Goal: Information Seeking & Learning: Learn about a topic

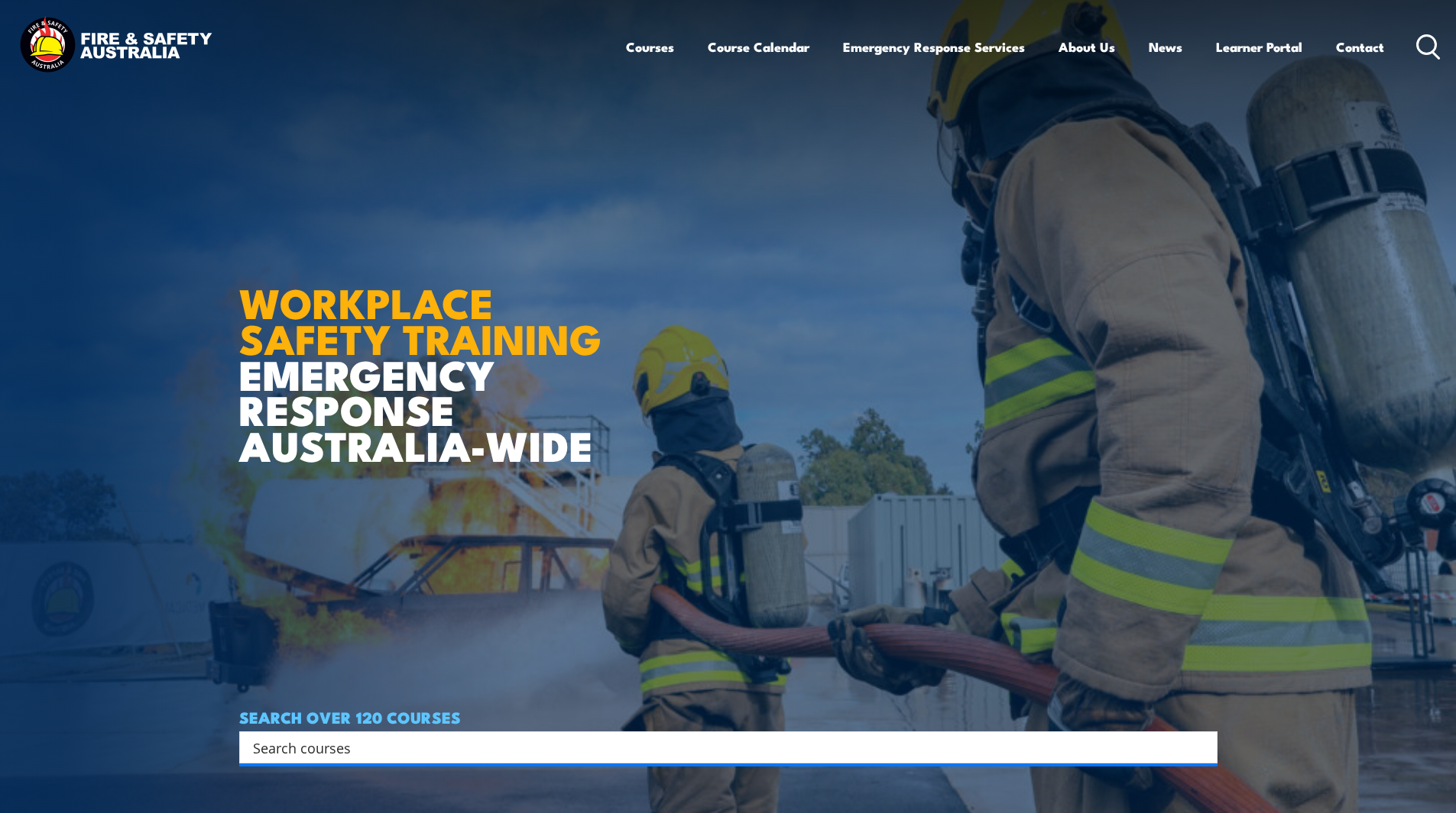
click at [1413, 49] on div "Courses Course Calendar Emergency Response Services Services Overview Emergency…" at bounding box center [1033, 46] width 815 height 65
click at [1427, 51] on icon at bounding box center [1428, 46] width 25 height 26
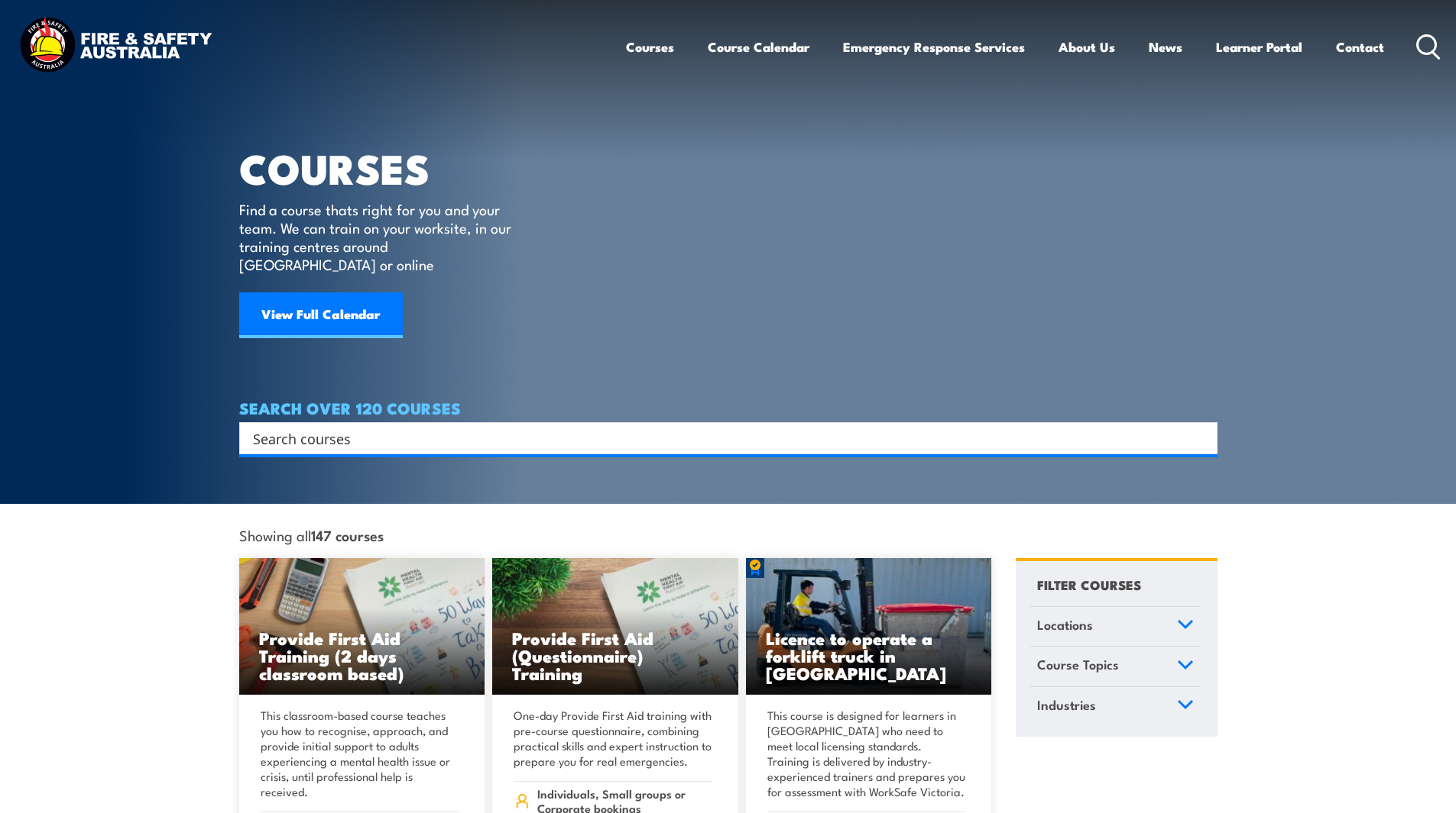
click at [1426, 29] on div "Courses Course Calendar Emergency Response Services Services Overview Emergency…" at bounding box center [1033, 46] width 815 height 65
click at [372, 429] on input "Search input" at bounding box center [718, 438] width 931 height 23
type input "AIIMS"
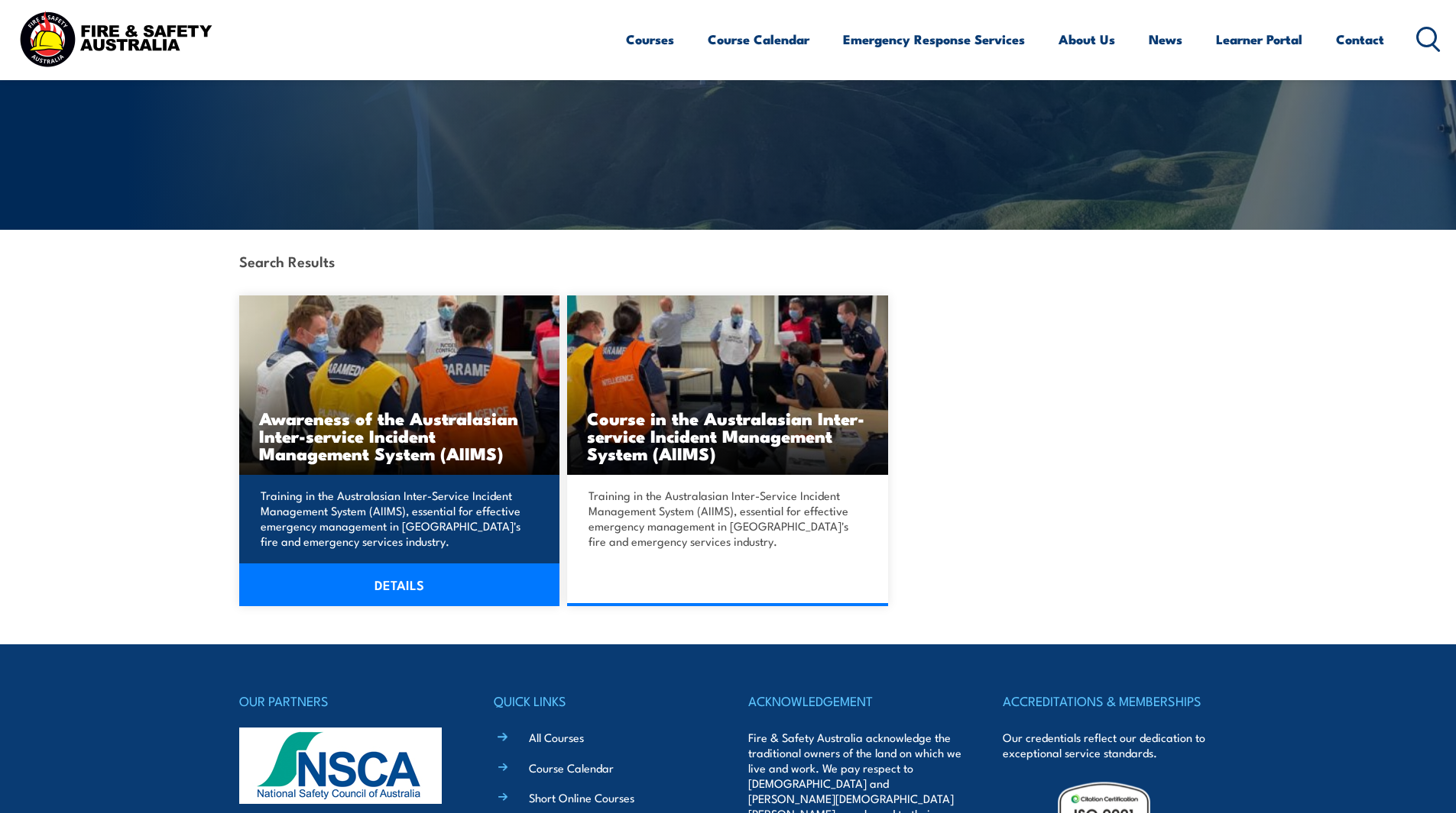
scroll to position [230, 0]
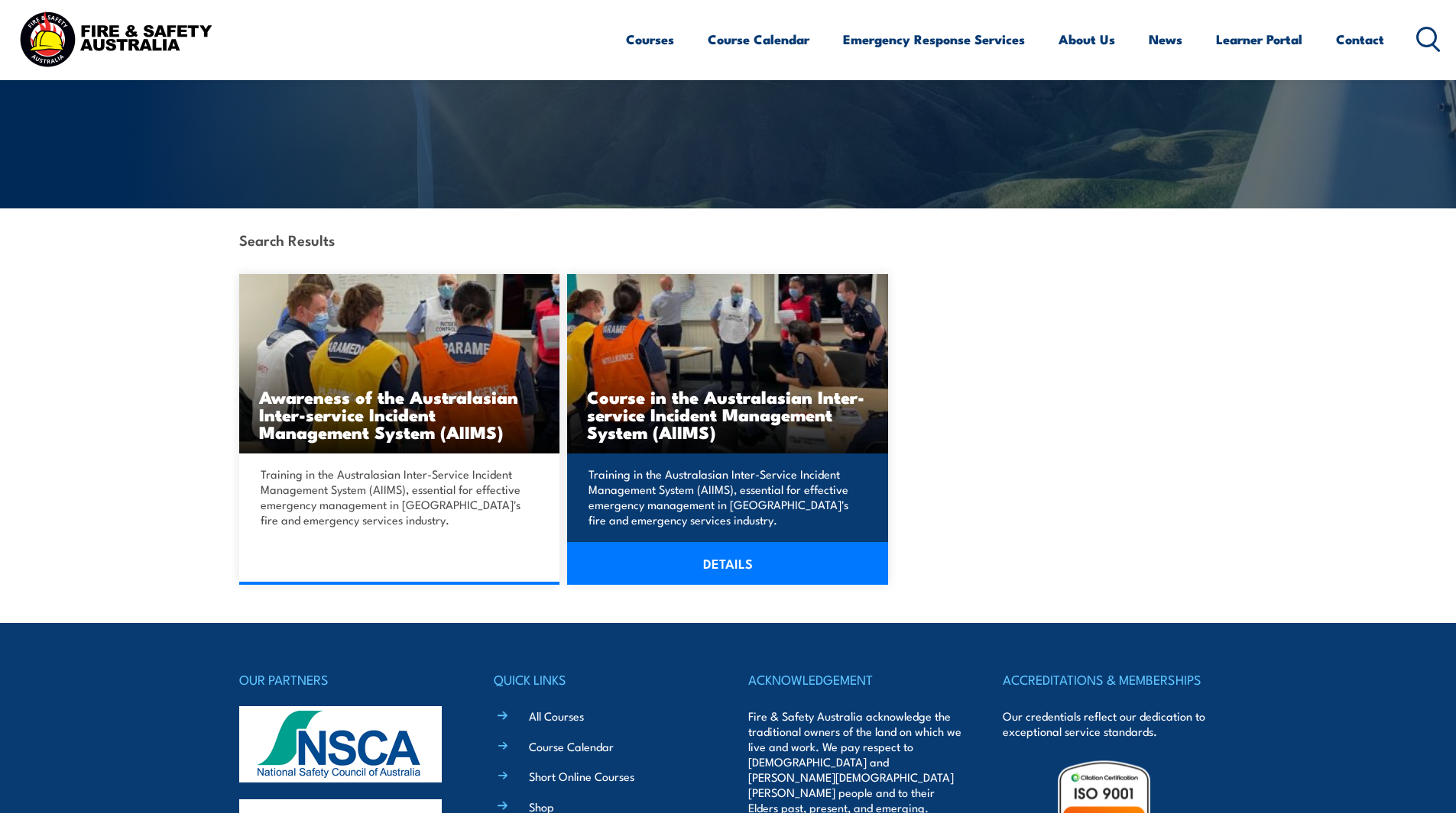
click at [693, 394] on h3 "Course in the Australasian Inter-service Incident Management System (AIIMS)" at bounding box center [727, 415] width 281 height 53
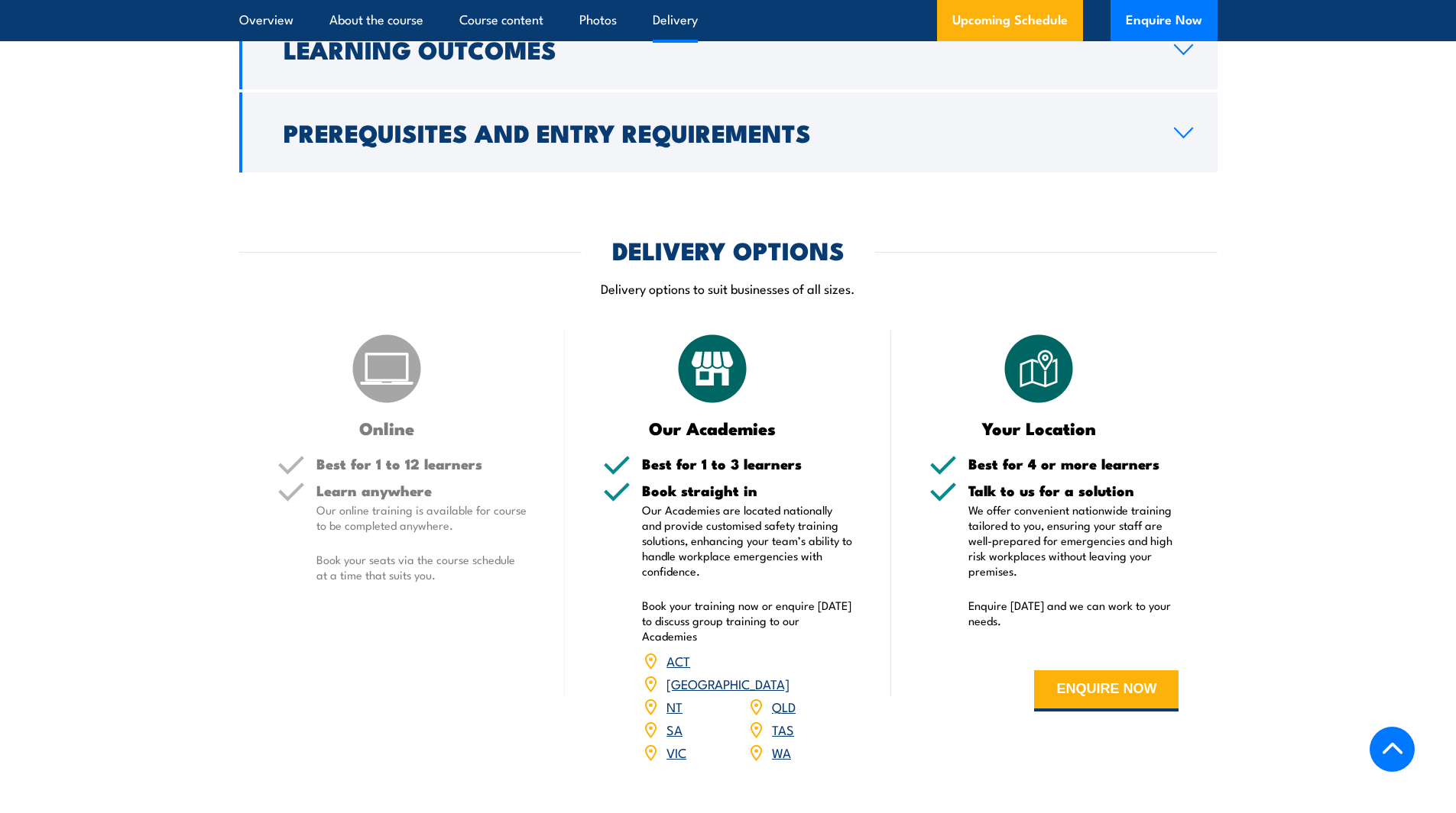
scroll to position [1833, 0]
